Goal: Manage account settings

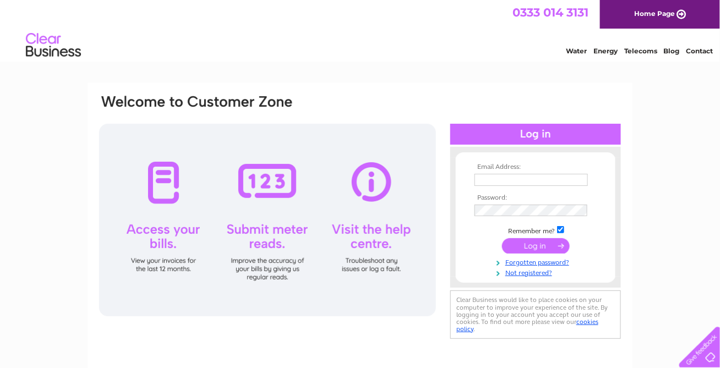
type input "[PERSON_NAME][EMAIL_ADDRESS][DOMAIN_NAME]"
click at [528, 248] on input "submit" at bounding box center [536, 245] width 68 height 15
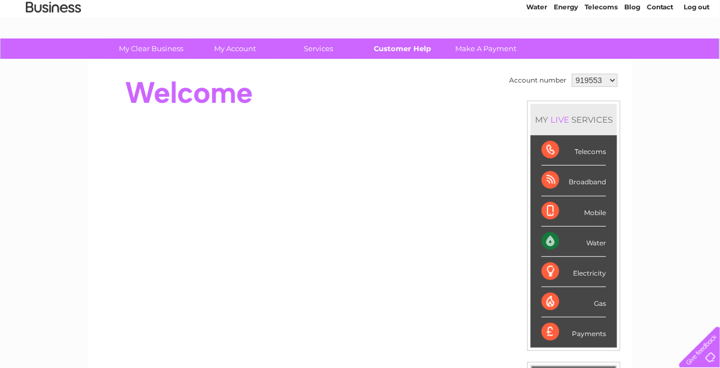
scroll to position [55, 0]
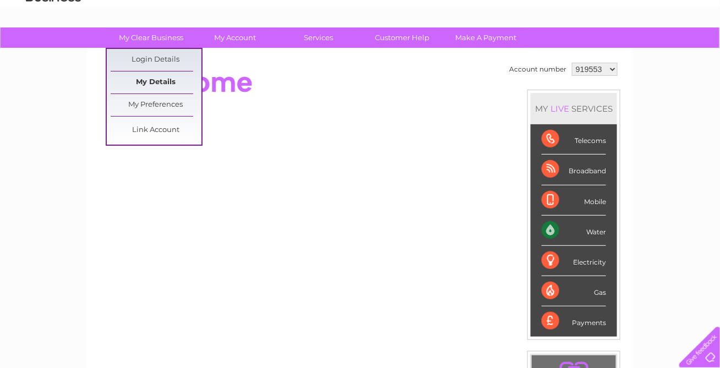
click at [161, 81] on link "My Details" at bounding box center [156, 83] width 91 height 22
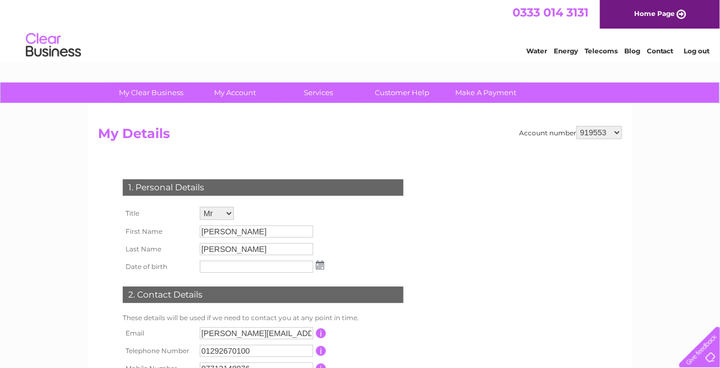
click at [612, 132] on select "919553 984398 1125140 1148942 1150547" at bounding box center [599, 132] width 46 height 13
select select "1148942"
click at [578, 126] on select "919553 984398 1125140 1148942 1150547" at bounding box center [599, 132] width 46 height 13
click at [689, 15] on link "Home Page" at bounding box center [660, 14] width 120 height 29
